Goal: Task Accomplishment & Management: Use online tool/utility

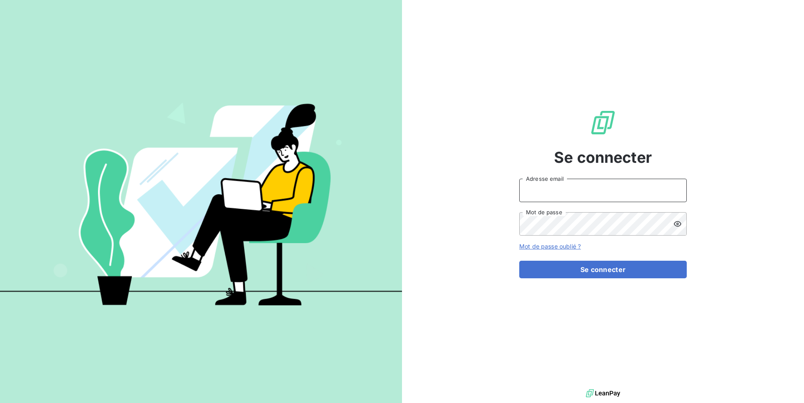
click at [582, 199] on input "Adresse email" at bounding box center [602, 190] width 167 height 23
paste input "saorgatec"
type input "admin@saorgatec"
click at [519, 261] on button "Se connecter" at bounding box center [602, 270] width 167 height 18
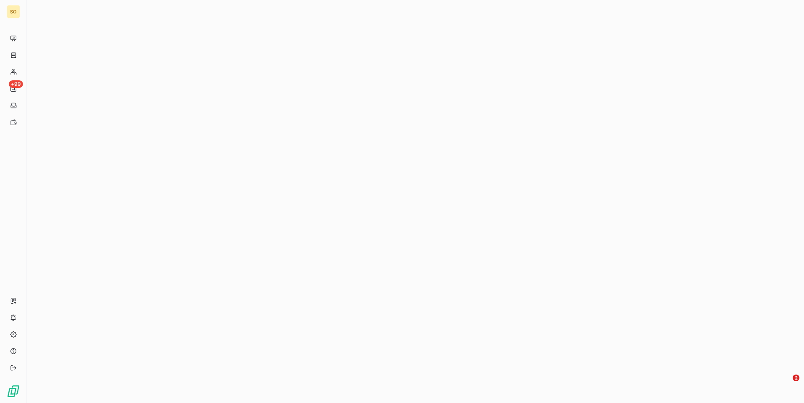
click at [130, 24] on div at bounding box center [415, 201] width 777 height 403
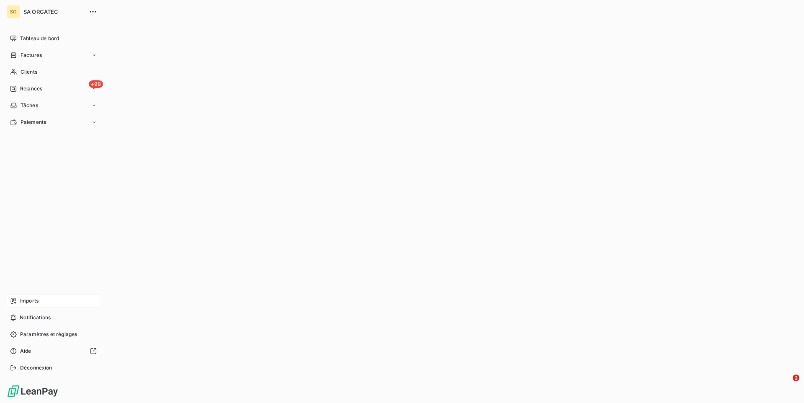
click at [29, 302] on span "Imports" at bounding box center [29, 301] width 18 height 8
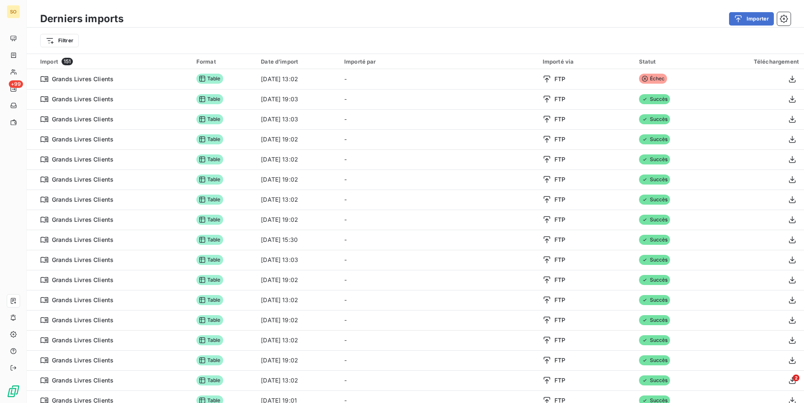
click at [456, 18] on div "Importer" at bounding box center [462, 18] width 657 height 13
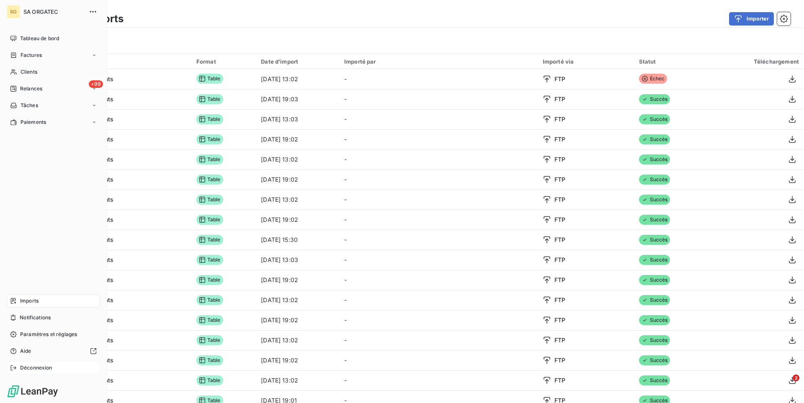
click at [45, 366] on span "Déconnexion" at bounding box center [36, 368] width 32 height 8
